Goal: Book appointment/travel/reservation

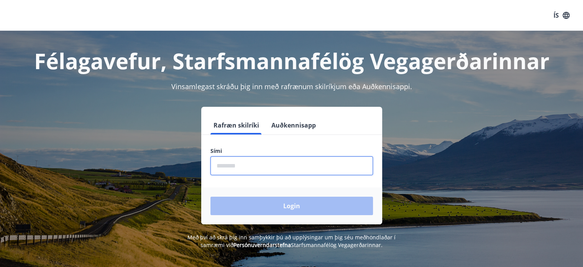
click at [276, 169] on input "phone" at bounding box center [292, 165] width 163 height 19
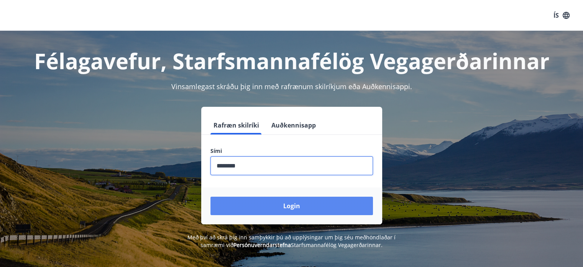
type input "********"
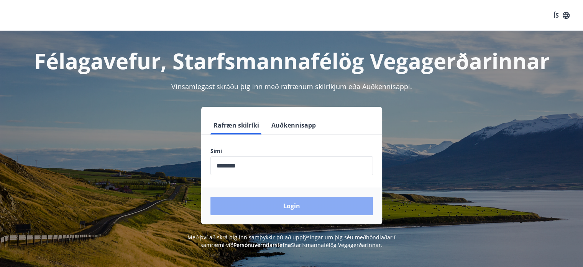
click at [259, 209] on button "Login" at bounding box center [292, 205] width 163 height 18
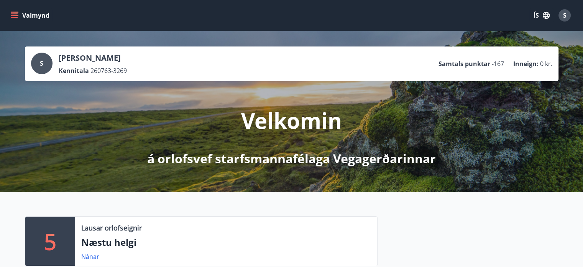
click at [15, 15] on icon "menu" at bounding box center [15, 16] width 8 height 8
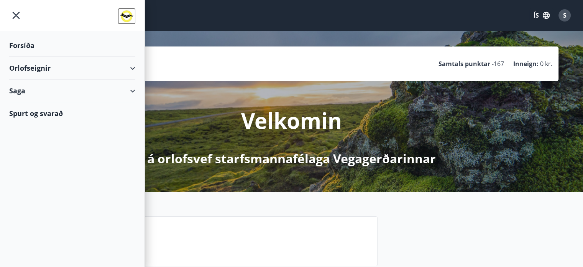
click at [130, 67] on div "Orlofseignir" at bounding box center [72, 68] width 126 height 23
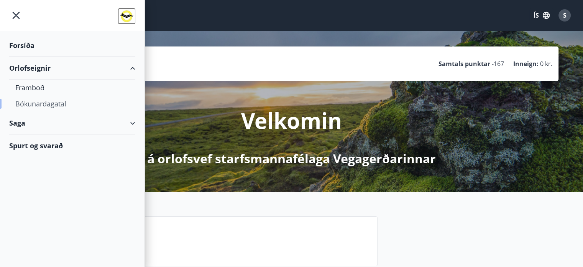
click at [53, 101] on div "Bókunardagatal" at bounding box center [72, 103] width 114 height 16
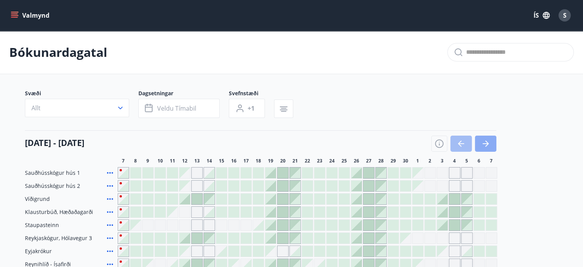
click at [489, 144] on icon "button" at bounding box center [485, 143] width 9 height 9
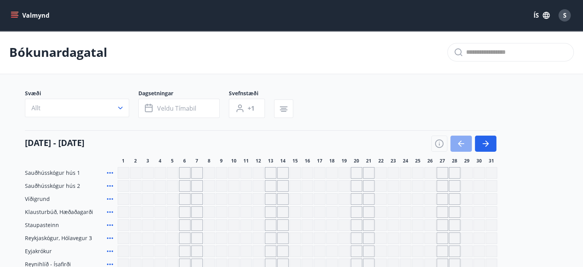
click at [459, 142] on icon "button" at bounding box center [459, 143] width 3 height 6
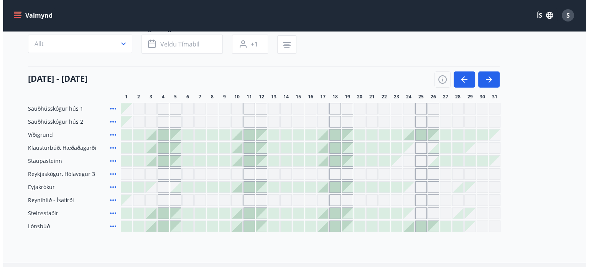
scroll to position [63, 0]
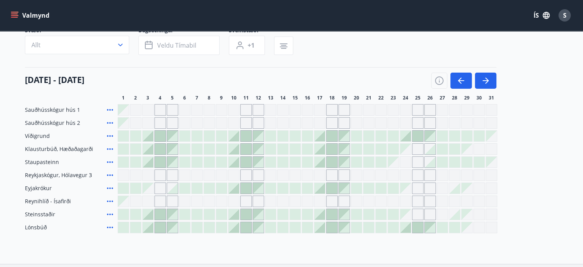
click at [260, 136] on div at bounding box center [258, 135] width 11 height 11
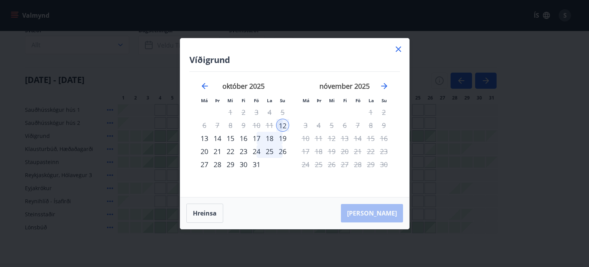
click at [283, 125] on div "12" at bounding box center [282, 124] width 13 height 13
click at [207, 140] on div "13" at bounding box center [204, 138] width 13 height 13
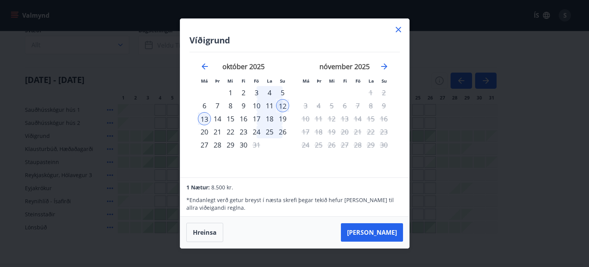
click at [219, 121] on div "14" at bounding box center [217, 118] width 13 height 13
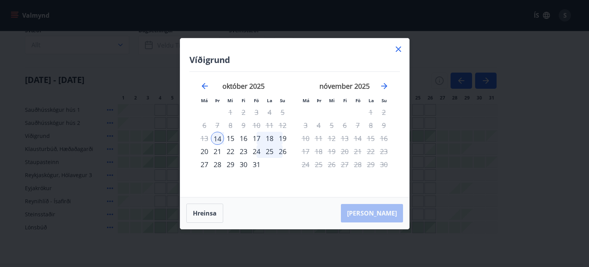
click at [229, 137] on div "15" at bounding box center [230, 138] width 13 height 13
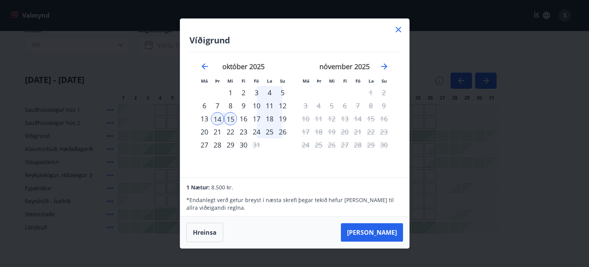
click at [284, 104] on div "12" at bounding box center [282, 105] width 13 height 13
click at [230, 118] on div "15" at bounding box center [230, 118] width 13 height 13
click at [389, 232] on button "Taka Frá" at bounding box center [372, 232] width 62 height 18
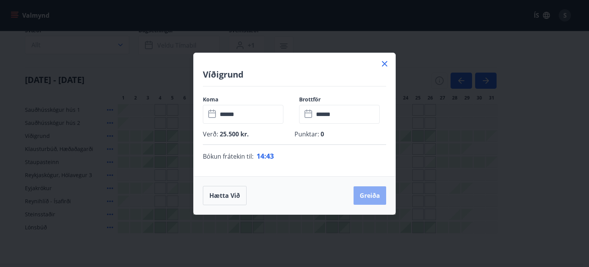
click at [371, 199] on button "Greiða" at bounding box center [370, 195] width 33 height 18
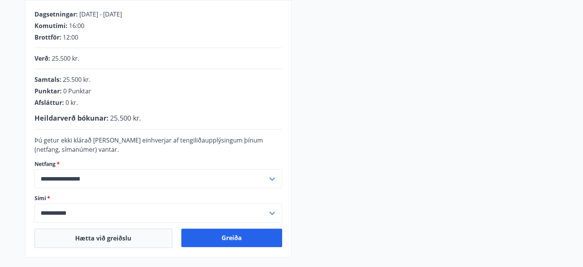
scroll to position [231, 0]
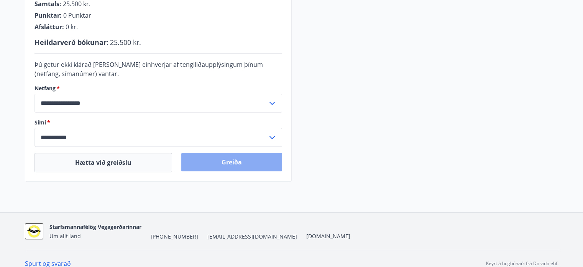
click at [245, 163] on button "Greiða" at bounding box center [231, 162] width 101 height 18
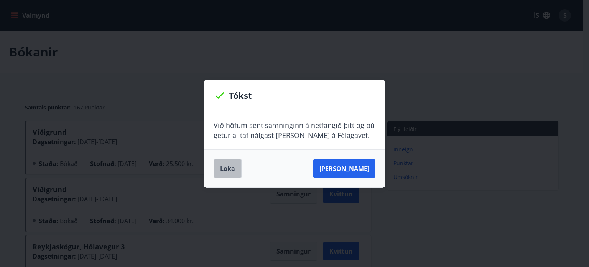
click at [223, 165] on button "Loka" at bounding box center [228, 168] width 28 height 19
